Goal: Complete application form

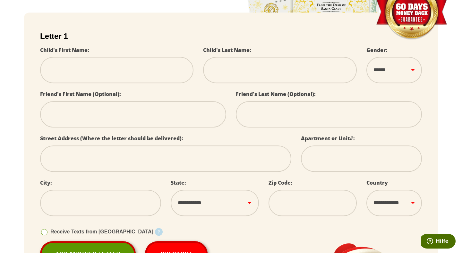
scroll to position [135, 0]
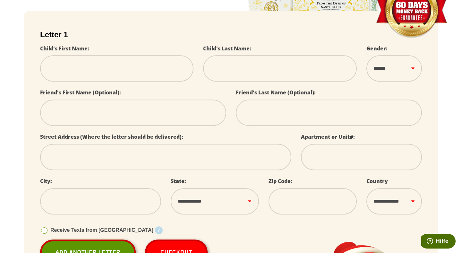
click at [168, 68] on input "text" at bounding box center [116, 68] width 153 height 26
select select
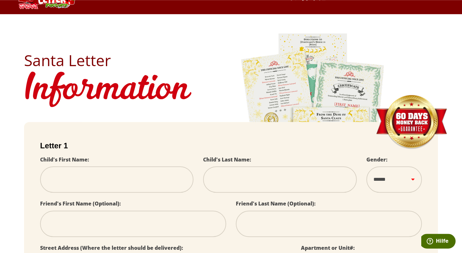
scroll to position [0, 0]
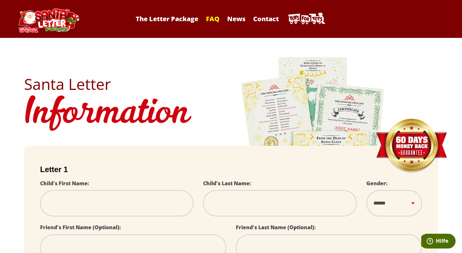
click at [214, 20] on link "FAQ" at bounding box center [213, 18] width 20 height 9
select select
